Goal: Information Seeking & Learning: Find specific fact

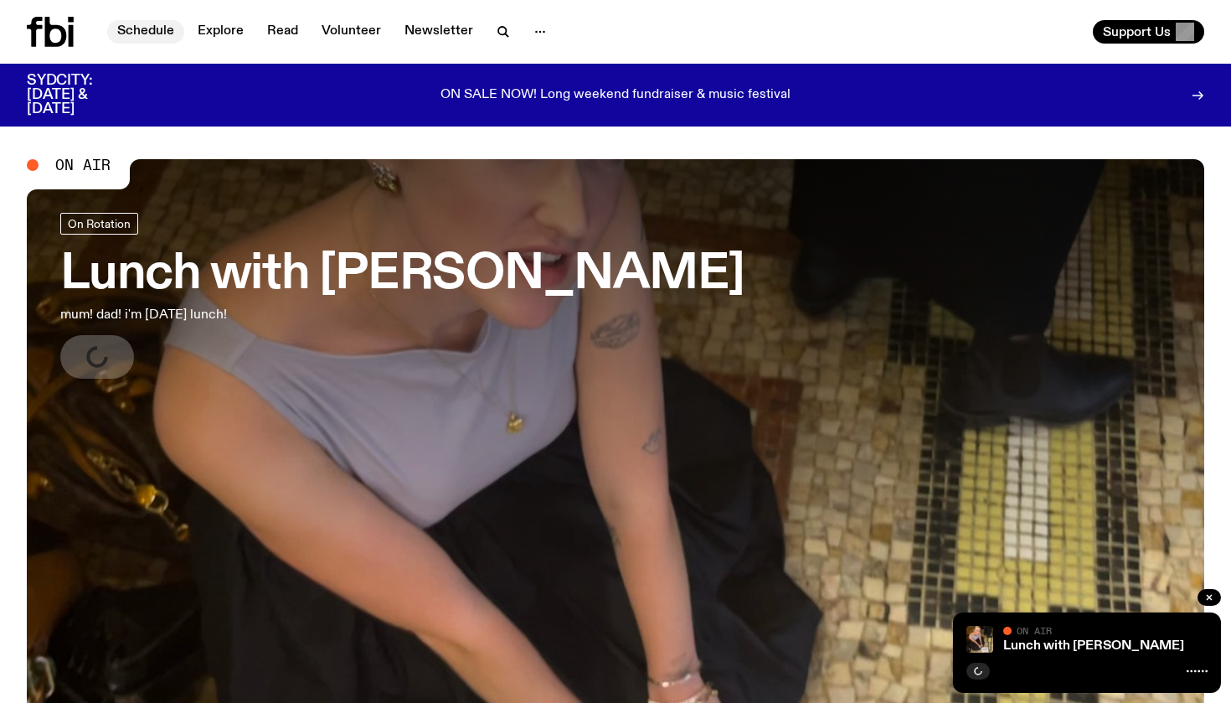
click at [140, 32] on link "Schedule" at bounding box center [145, 31] width 77 height 23
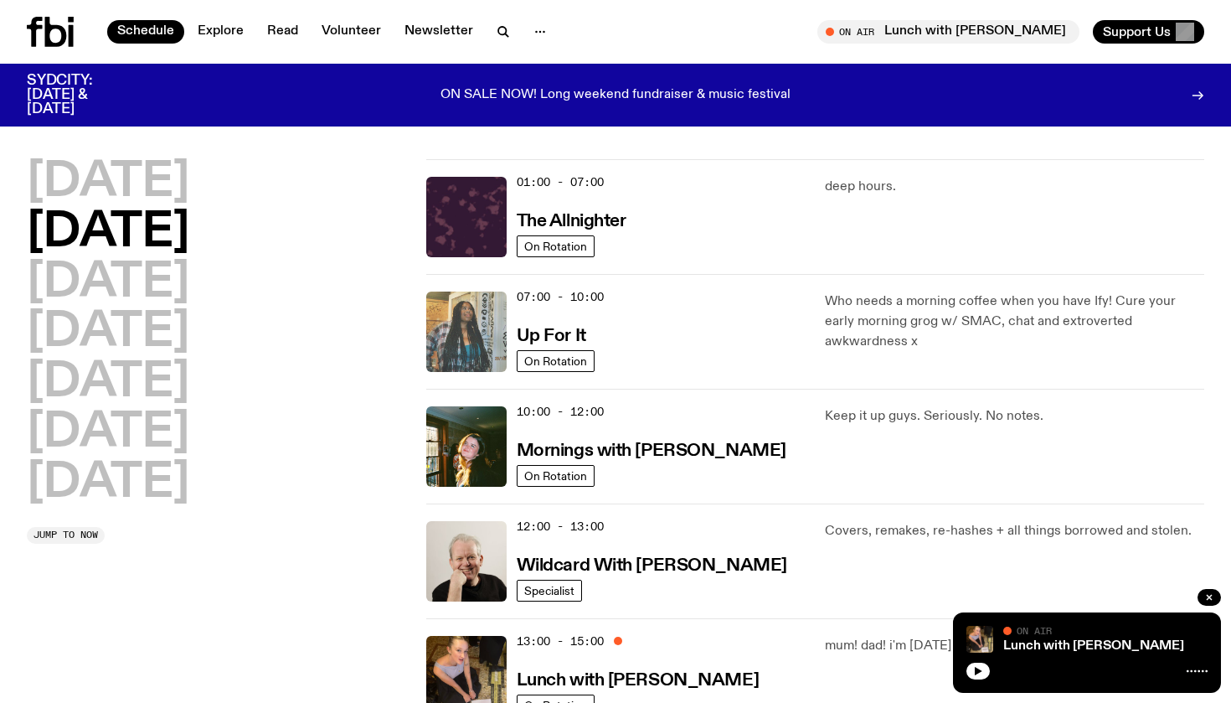
click at [452, 322] on img at bounding box center [466, 331] width 80 height 80
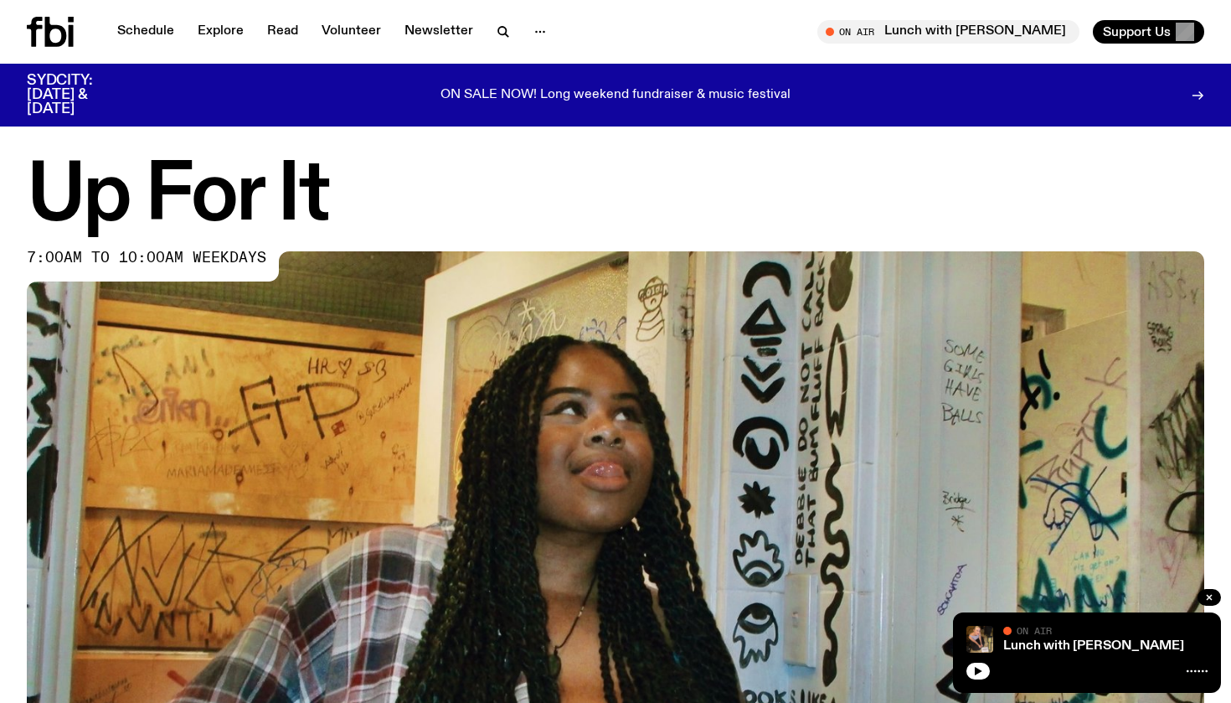
drag, startPoint x: 1207, startPoint y: 593, endPoint x: 1181, endPoint y: 583, distance: 27.8
click at [1207, 593] on icon "button" at bounding box center [1209, 597] width 10 height 10
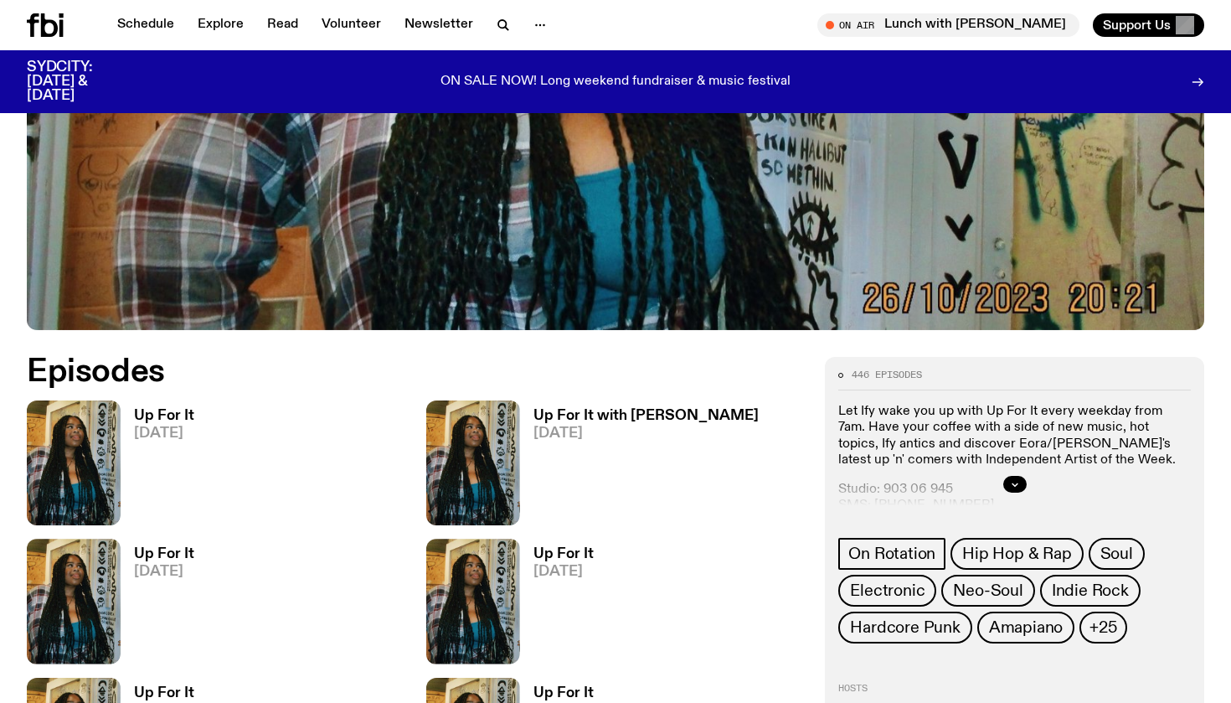
scroll to position [571, 0]
click at [83, 434] on img at bounding box center [74, 461] width 94 height 125
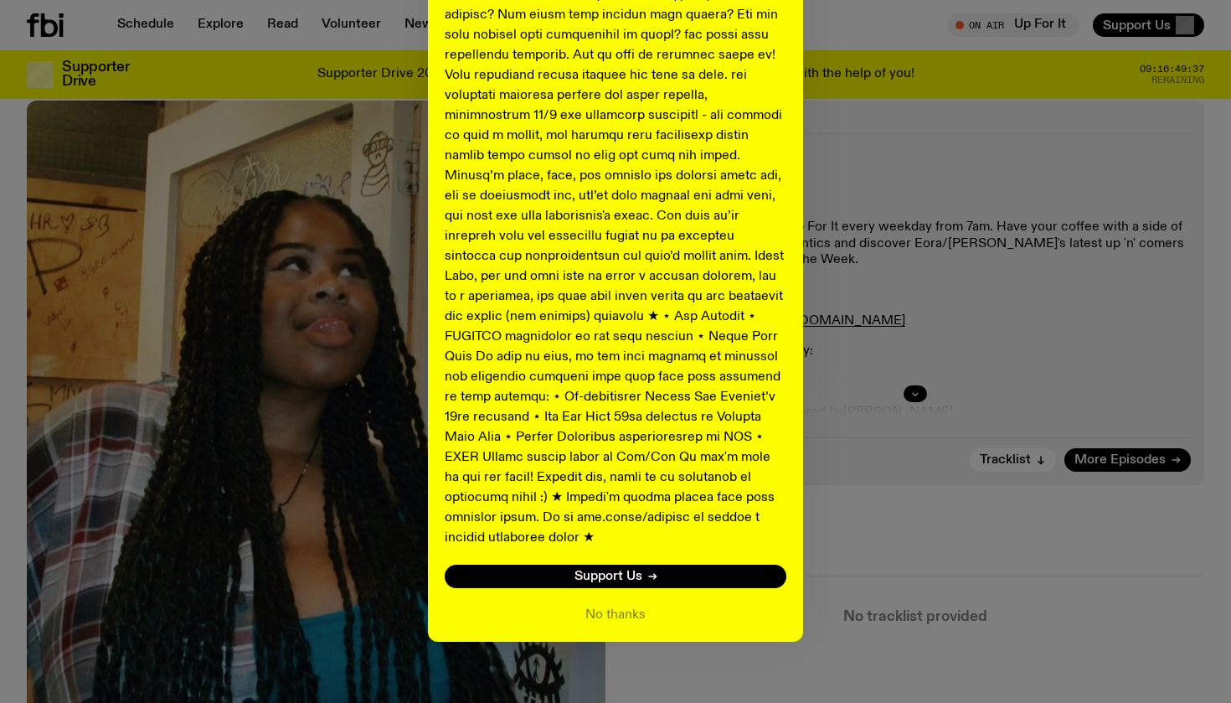
scroll to position [762, 0]
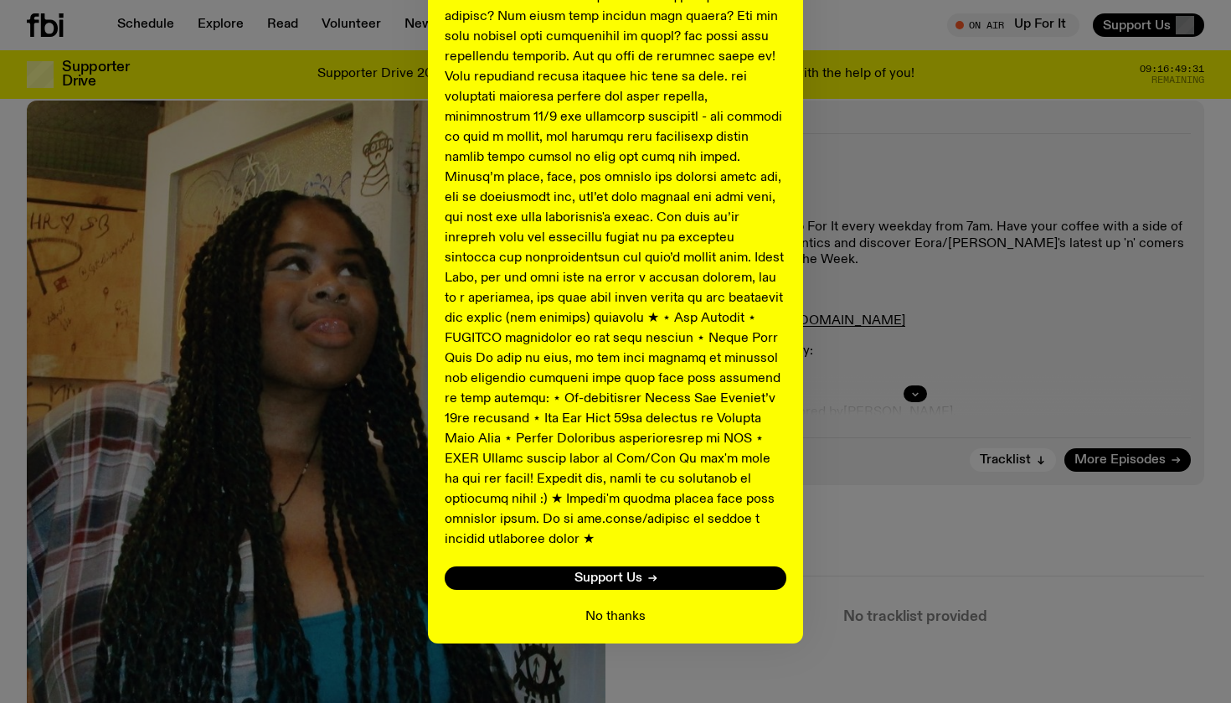
click at [615, 606] on button "No thanks" at bounding box center [615, 616] width 60 height 20
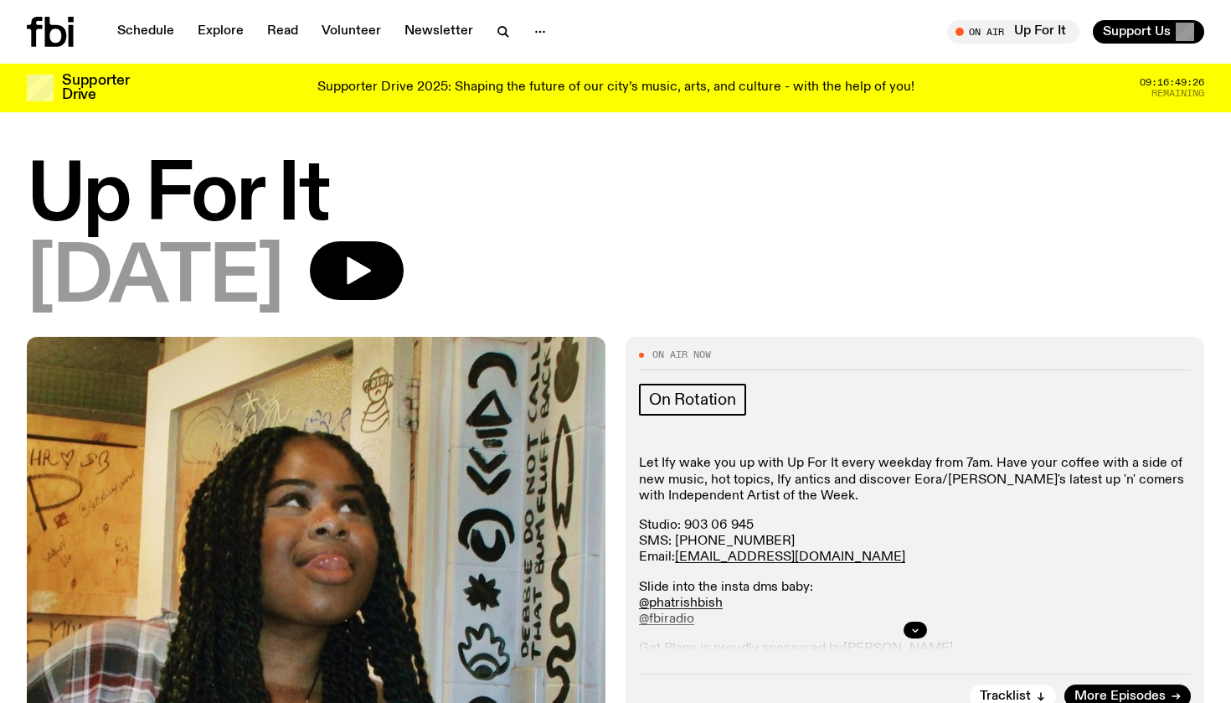
scroll to position [0, 0]
click at [373, 265] on icon "button" at bounding box center [356, 270] width 33 height 33
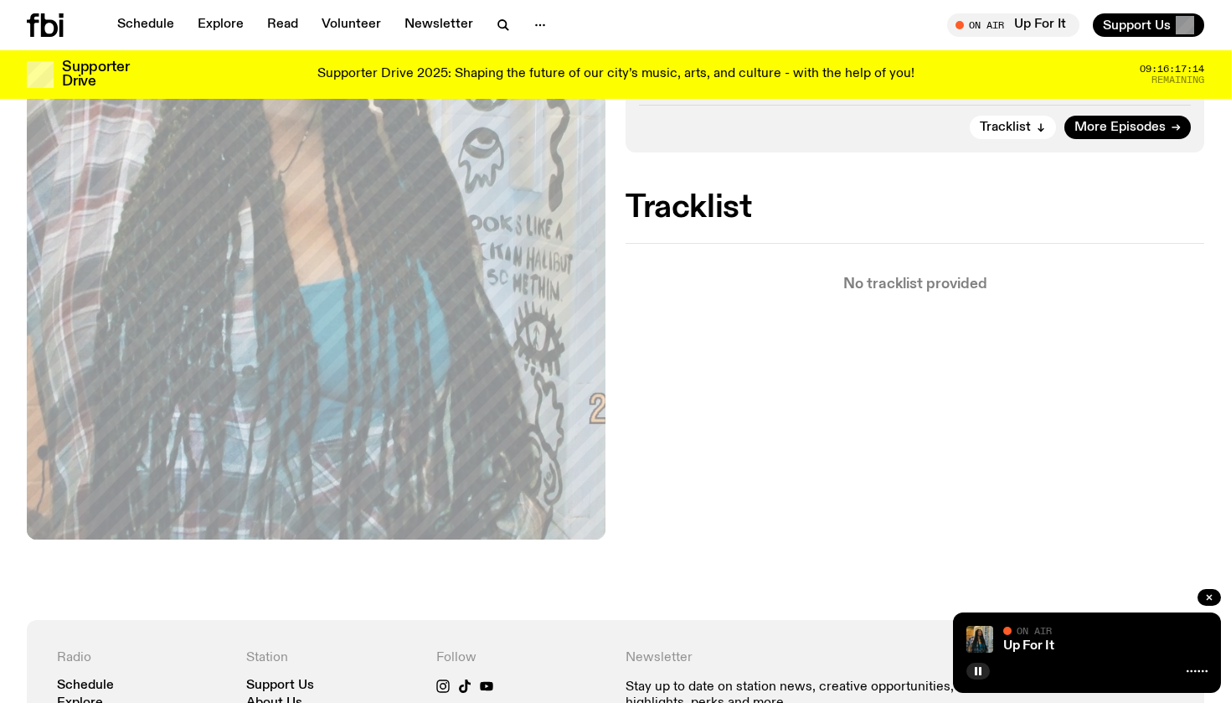
scroll to position [557, 0]
click at [996, 120] on span "Tracklist" at bounding box center [1005, 126] width 51 height 13
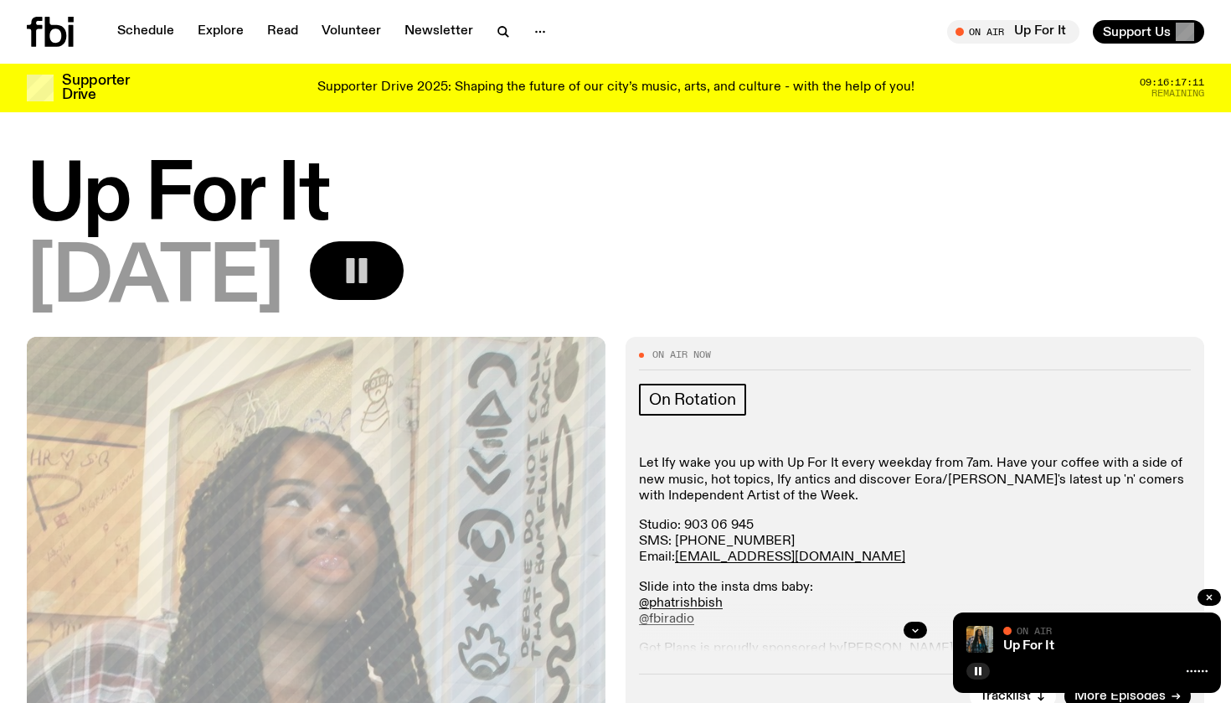
scroll to position [0, 0]
click at [133, 28] on link "Schedule" at bounding box center [145, 31] width 77 height 23
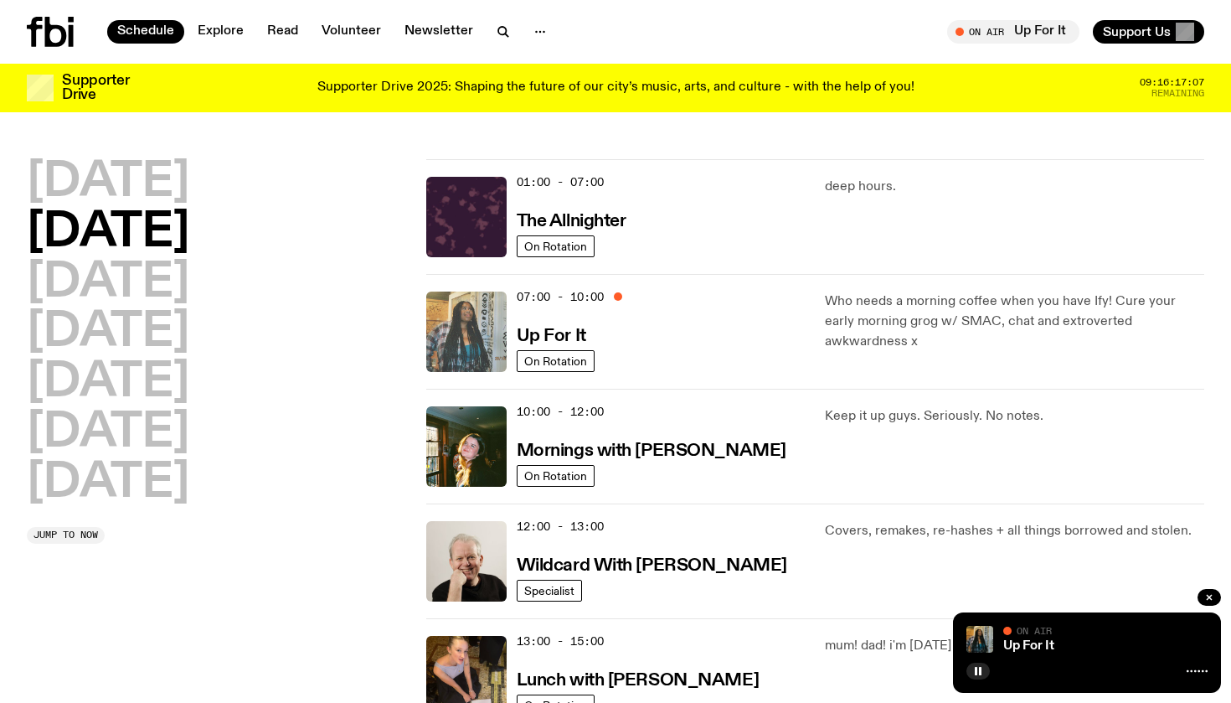
click at [467, 322] on img at bounding box center [466, 331] width 80 height 80
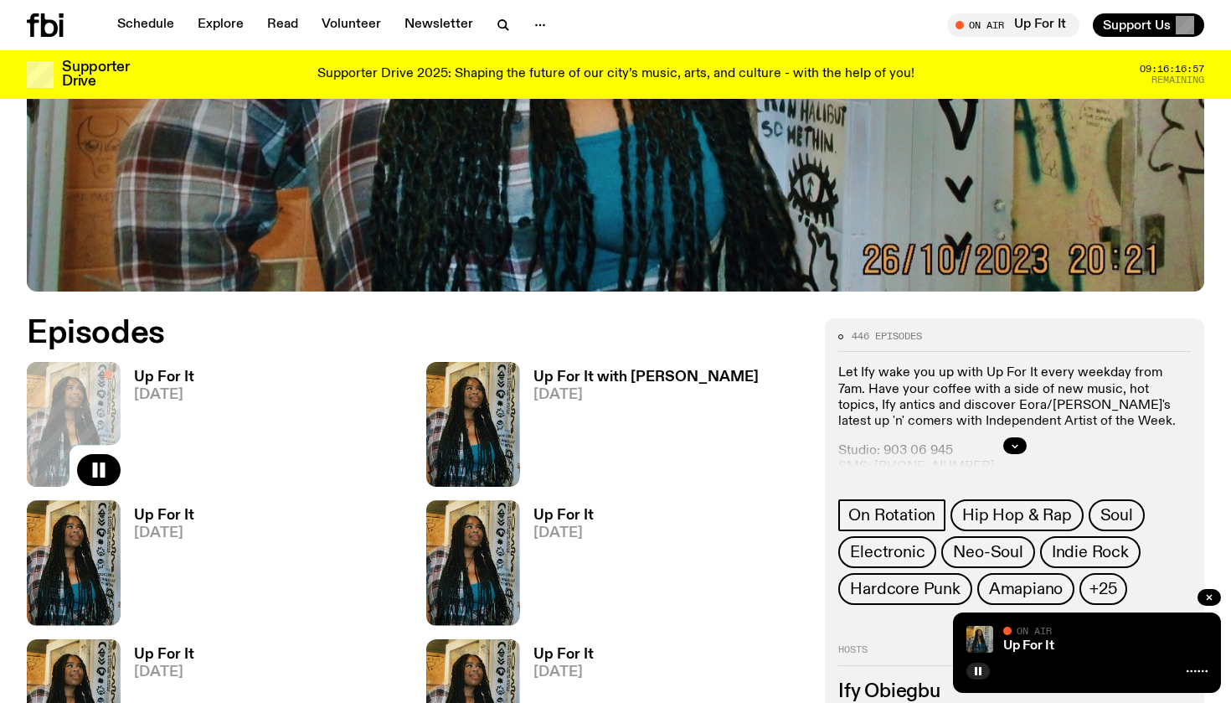
scroll to position [614, 0]
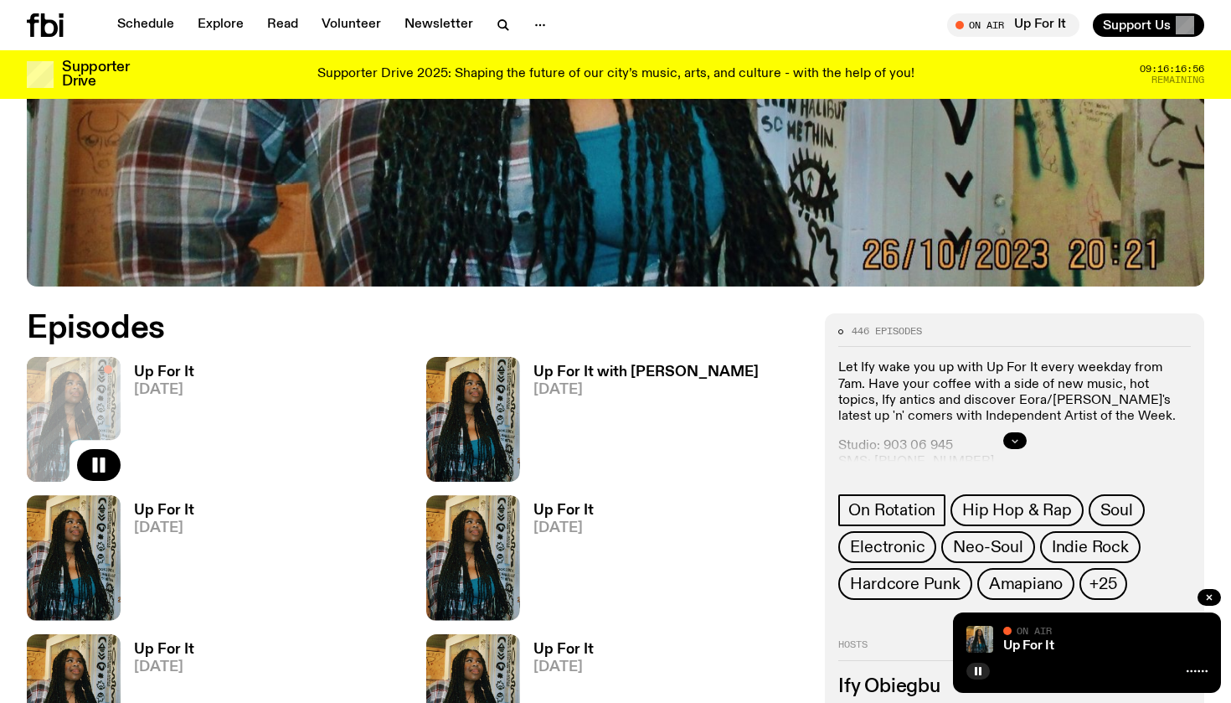
click at [1013, 442] on icon "button" at bounding box center [1015, 440] width 10 height 10
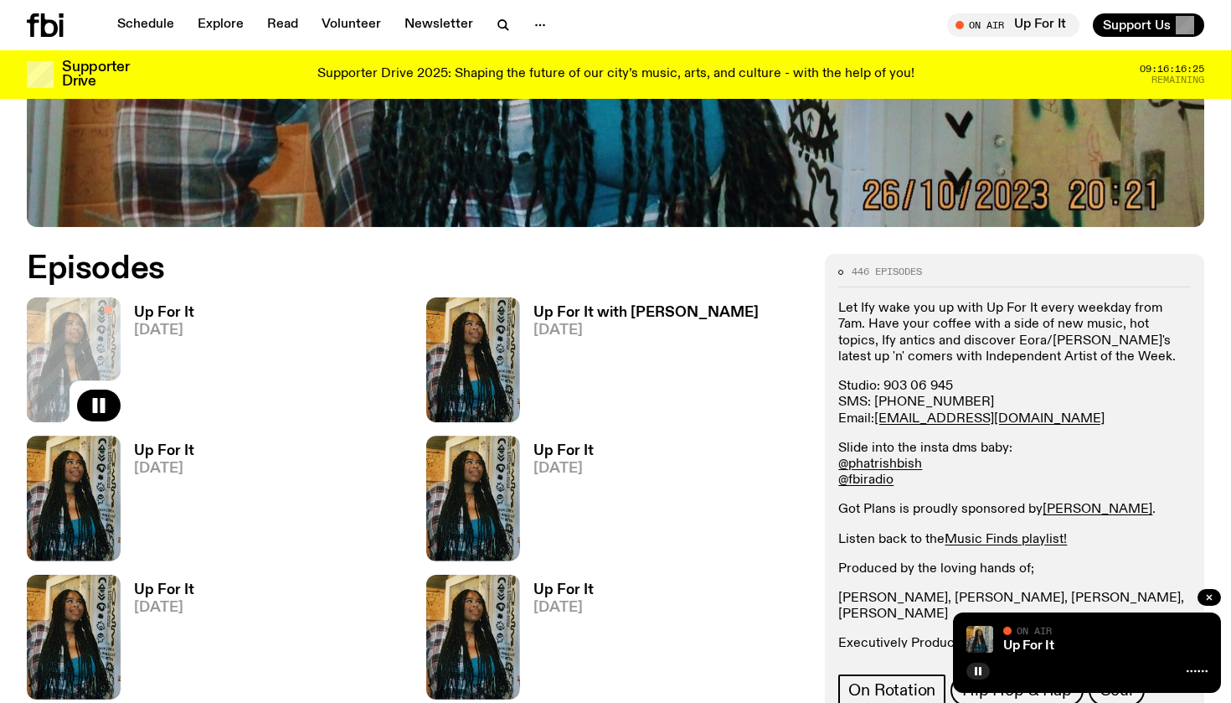
scroll to position [674, 0]
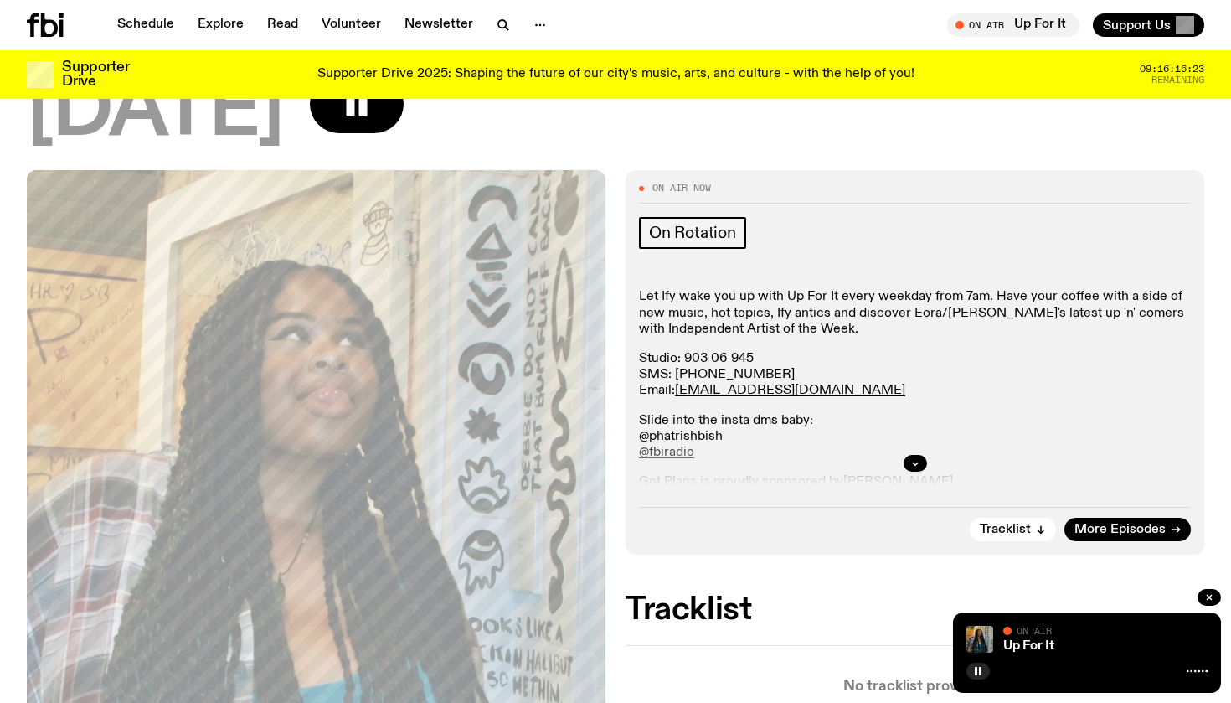
scroll to position [154, 0]
click at [1008, 528] on span "Tracklist" at bounding box center [1005, 529] width 51 height 13
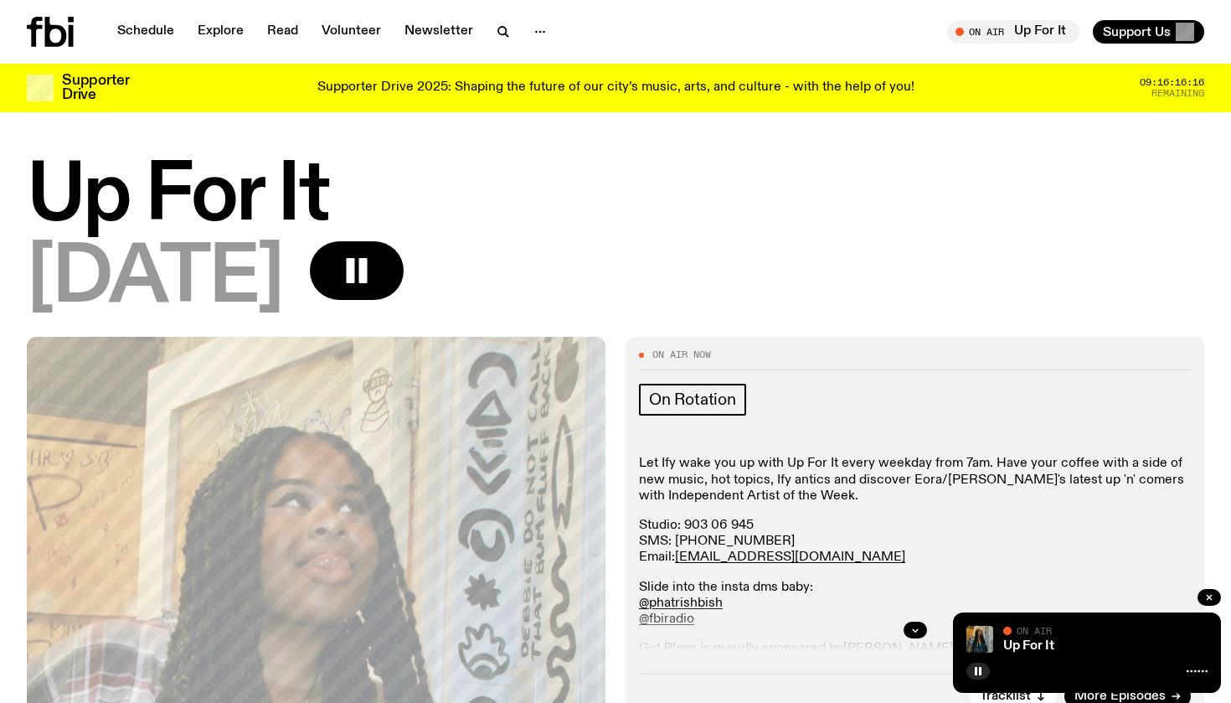
scroll to position [0, 0]
